Goal: Information Seeking & Learning: Check status

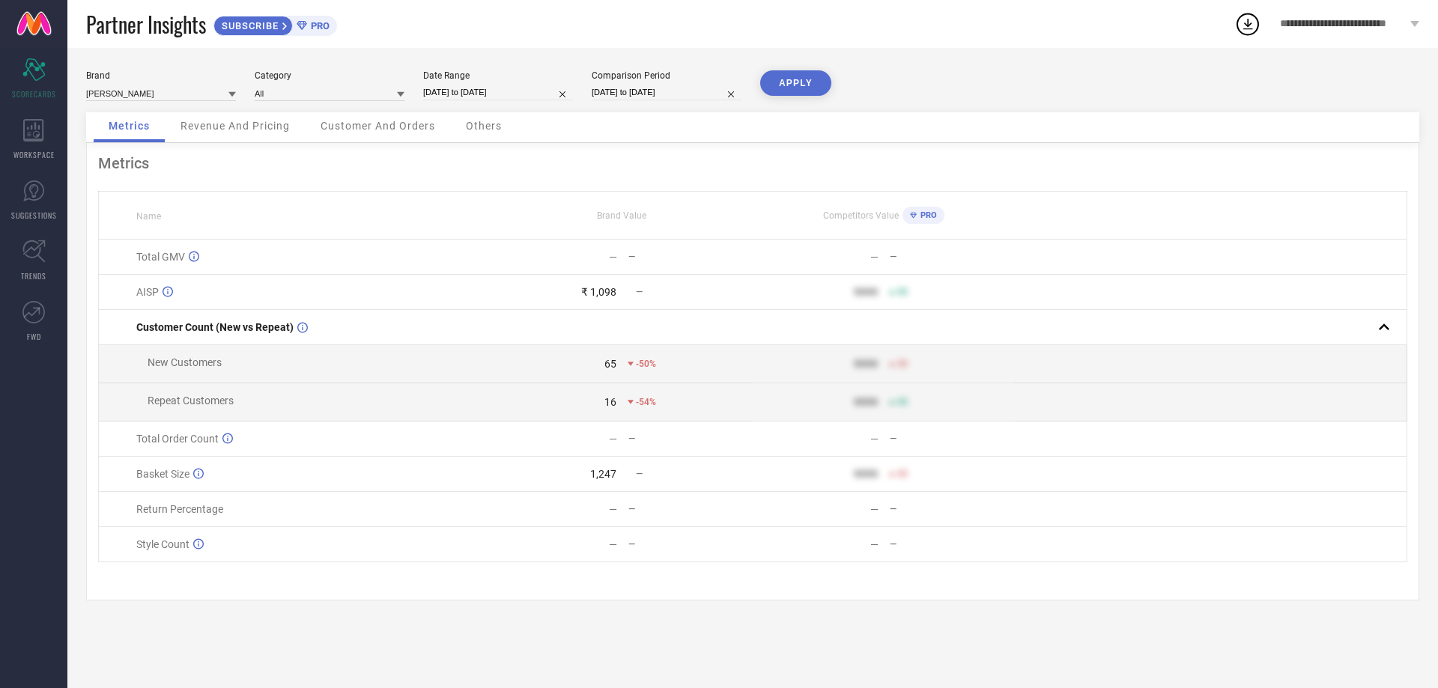
click at [1421, 22] on div "**********" at bounding box center [1349, 24] width 177 height 48
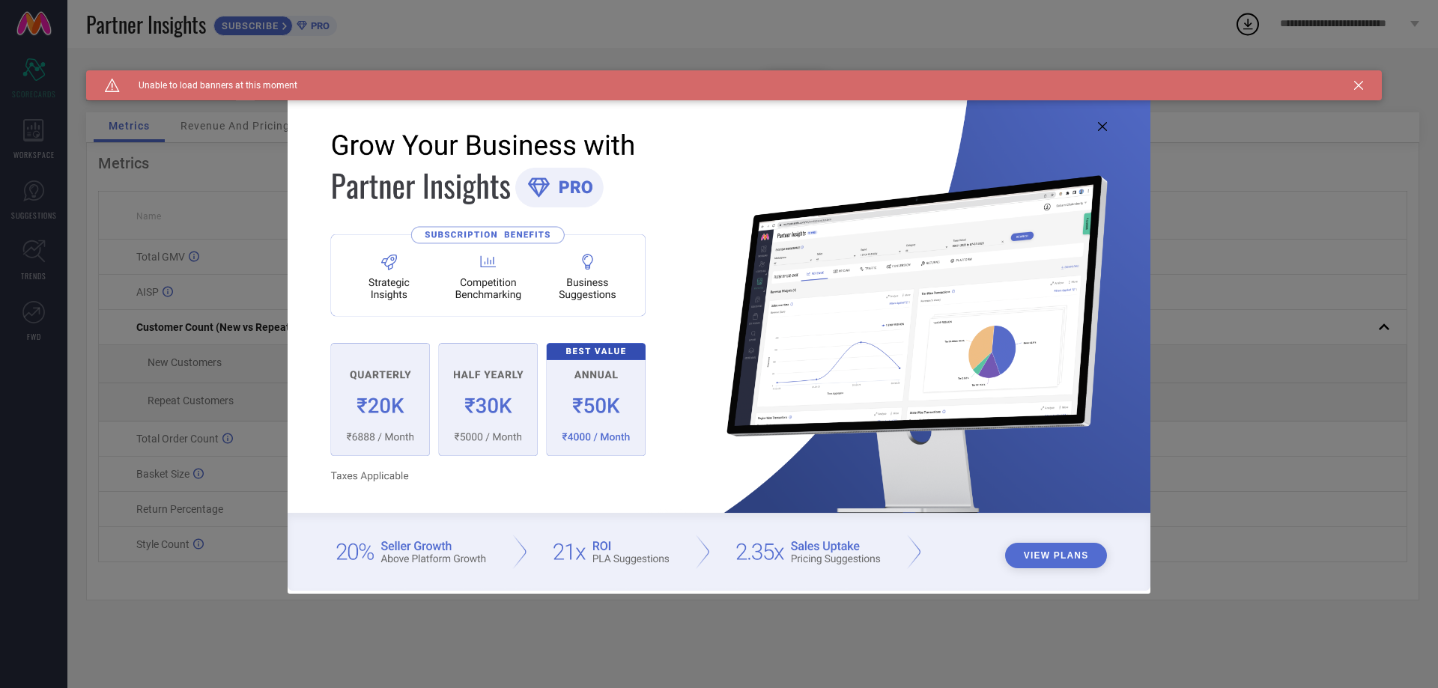
click at [1105, 125] on icon at bounding box center [1102, 126] width 9 height 9
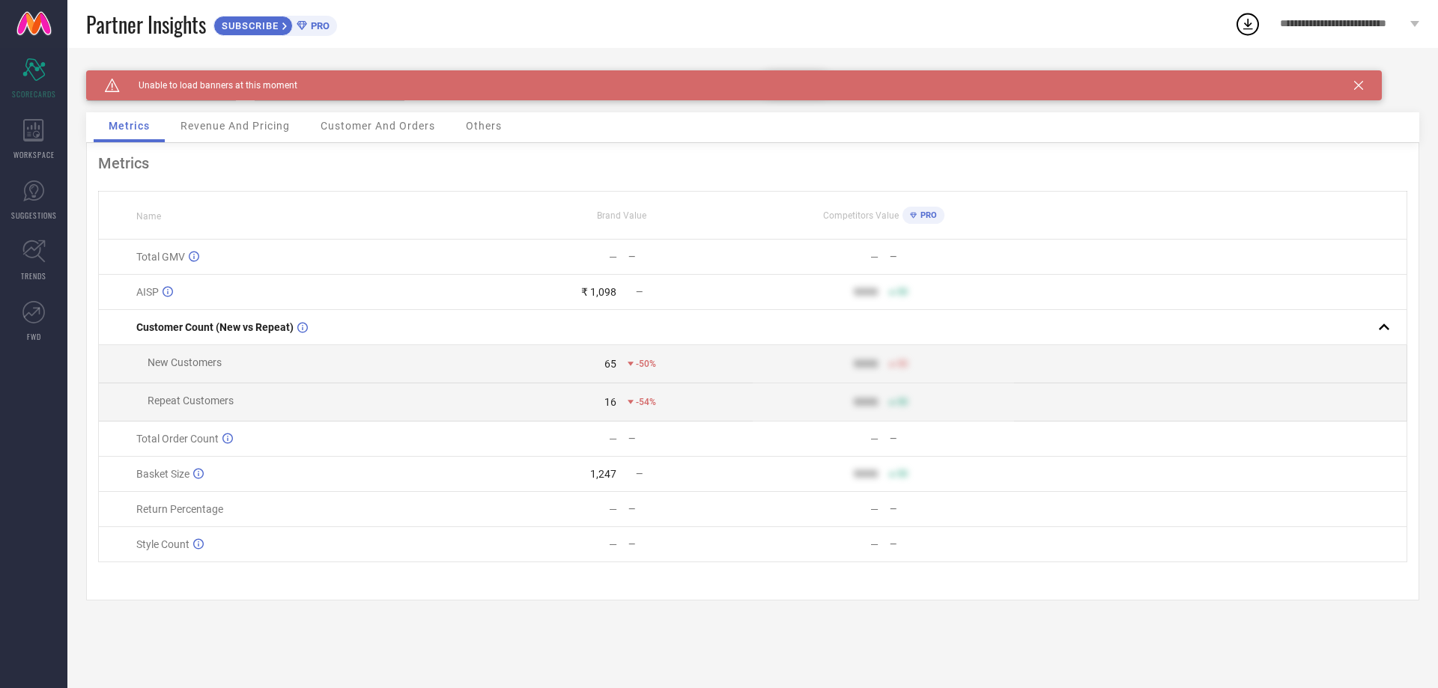
click at [1362, 82] on icon at bounding box center [1358, 85] width 9 height 9
